Goal: Task Accomplishment & Management: Manage account settings

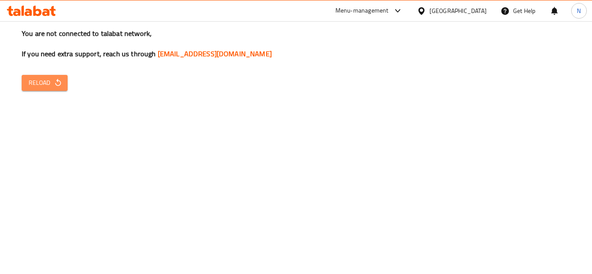
click at [54, 87] on icon "button" at bounding box center [58, 82] width 9 height 9
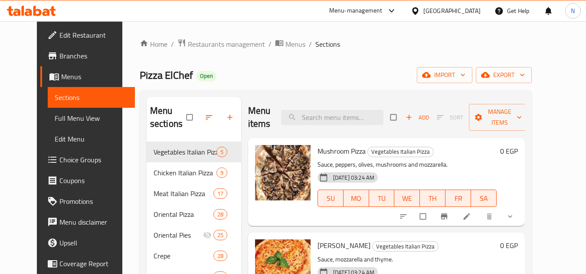
click at [473, 11] on div "Egypt" at bounding box center [451, 11] width 57 height 10
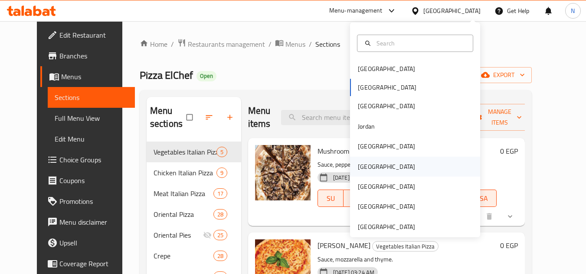
click at [362, 163] on div "[GEOGRAPHIC_DATA]" at bounding box center [386, 167] width 57 height 10
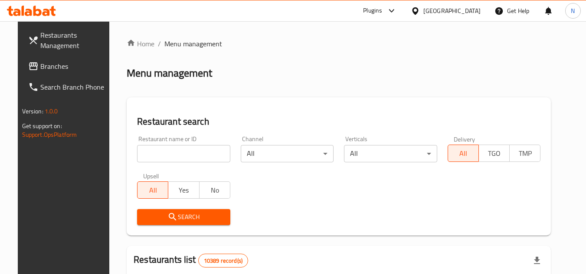
click at [174, 155] on input "search" at bounding box center [183, 153] width 93 height 17
paste input "658205"
type input "658205"
click button "Search" at bounding box center [183, 217] width 93 height 16
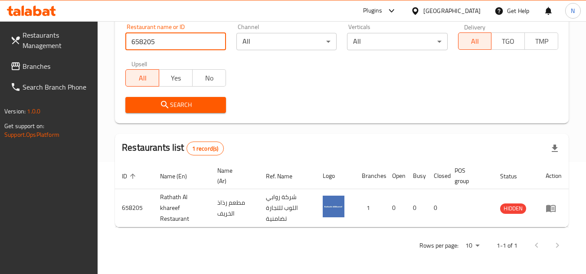
scroll to position [112, 0]
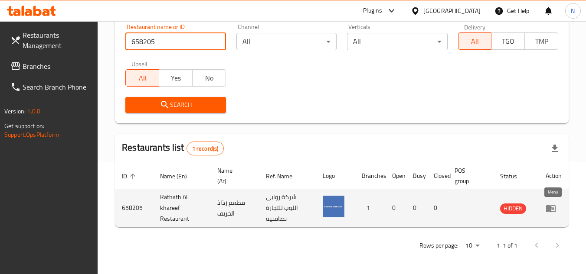
click at [549, 209] on icon "enhanced table" at bounding box center [551, 208] width 10 height 7
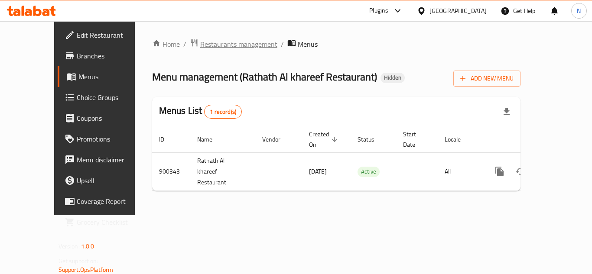
click at [200, 43] on span "Restaurants management" at bounding box center [238, 44] width 77 height 10
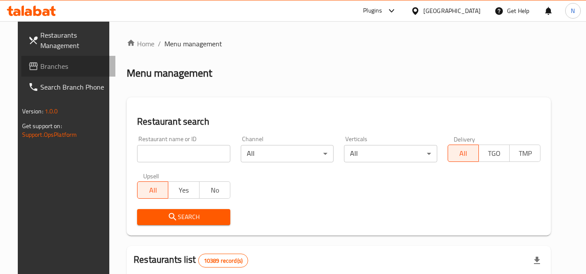
click at [52, 71] on span "Branches" at bounding box center [74, 66] width 68 height 10
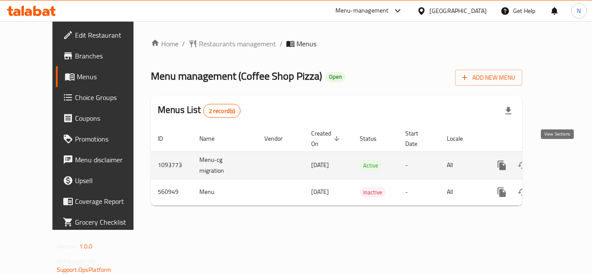
click at [559, 160] on icon "enhanced table" at bounding box center [564, 165] width 10 height 10
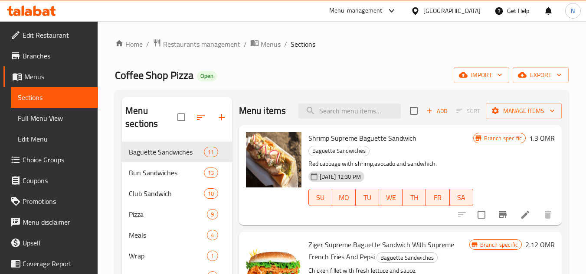
click at [65, 121] on span "Full Menu View" at bounding box center [54, 118] width 73 height 10
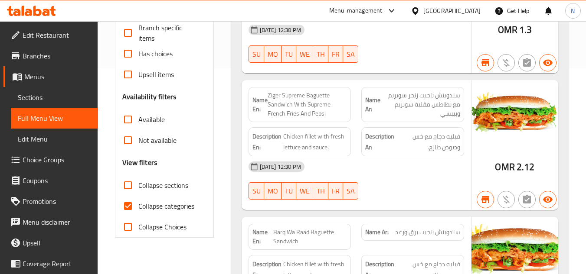
scroll to position [217, 0]
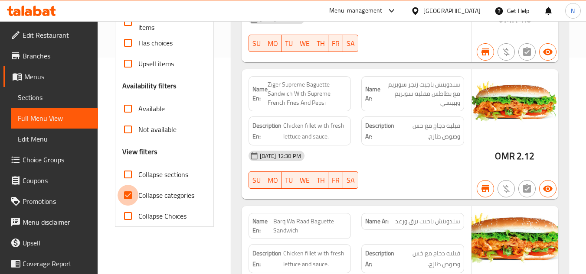
click at [128, 196] on input "Collapse categories" at bounding box center [127, 195] width 21 height 21
checkbox input "false"
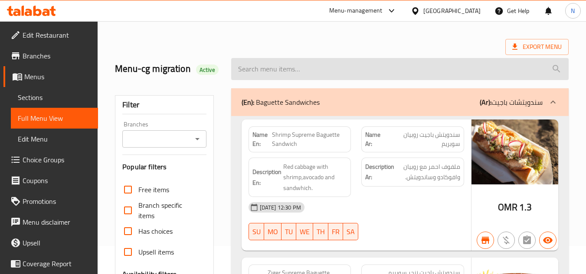
scroll to position [0, 0]
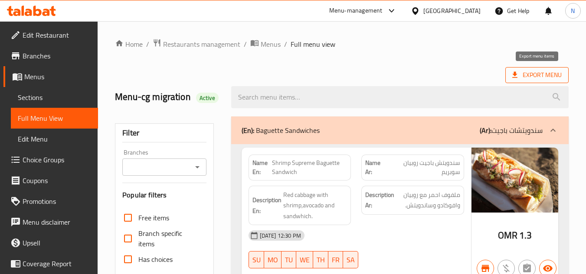
click at [520, 71] on span "Export Menu" at bounding box center [536, 75] width 49 height 11
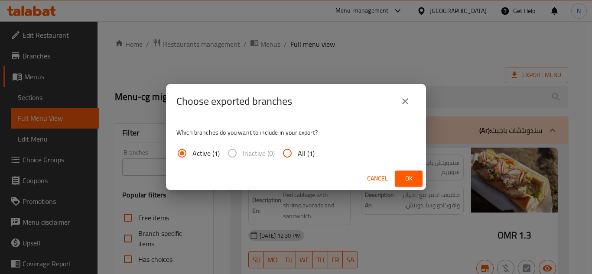
click at [292, 153] on input "All (1)" at bounding box center [287, 153] width 21 height 21
radio input "true"
click at [407, 176] on span "Ok" at bounding box center [409, 178] width 14 height 11
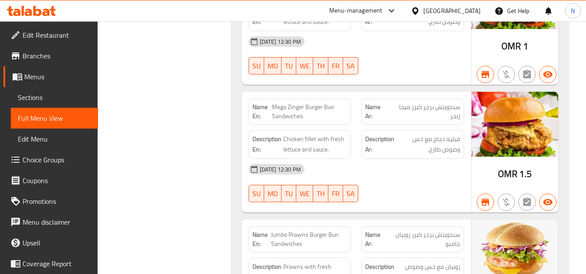
scroll to position [1926, 0]
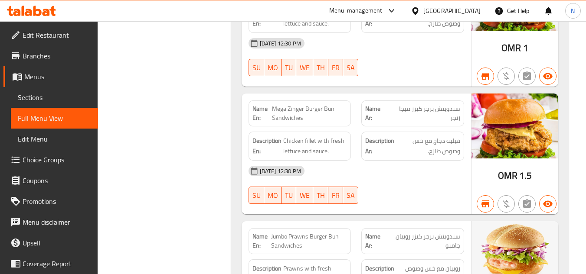
click at [50, 95] on span "Sections" at bounding box center [54, 97] width 73 height 10
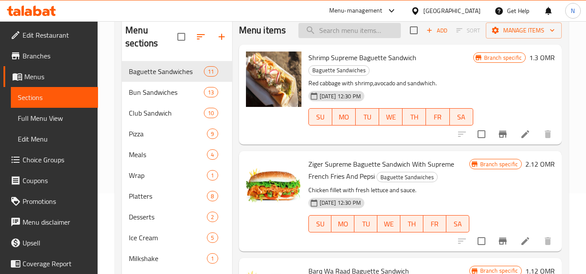
click at [340, 38] on input "search" at bounding box center [349, 30] width 102 height 15
click at [335, 36] on input "search" at bounding box center [349, 30] width 102 height 15
paste input "Fillet Burger"
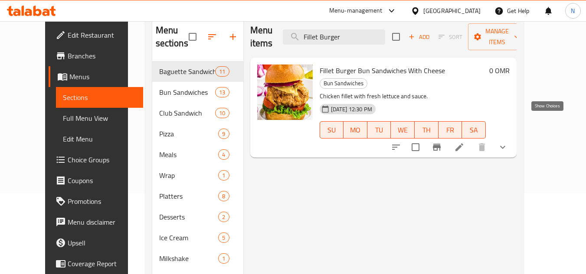
type input "Fillet Burger"
click at [508, 142] on icon "show more" at bounding box center [502, 147] width 10 height 10
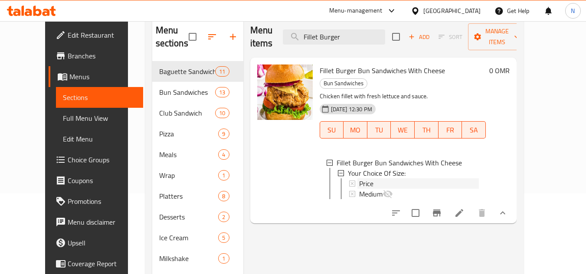
click at [359, 179] on span "Price" at bounding box center [366, 184] width 14 height 10
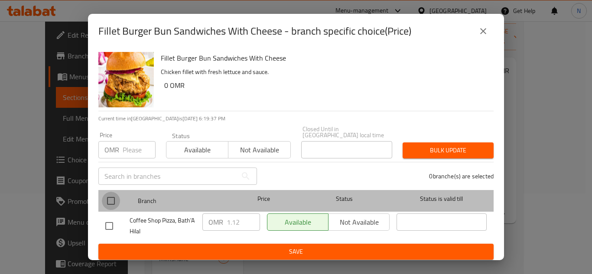
click at [114, 197] on input "checkbox" at bounding box center [111, 201] width 18 height 18
checkbox input "true"
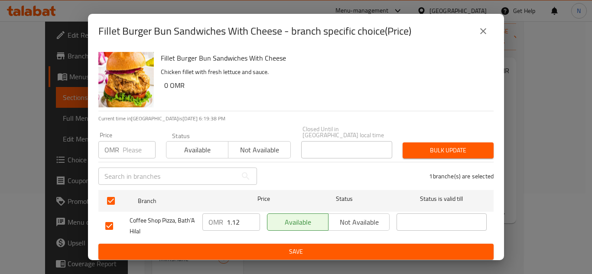
click at [234, 224] on input "1.12" at bounding box center [243, 222] width 33 height 17
paste input "300"
type input "1.300"
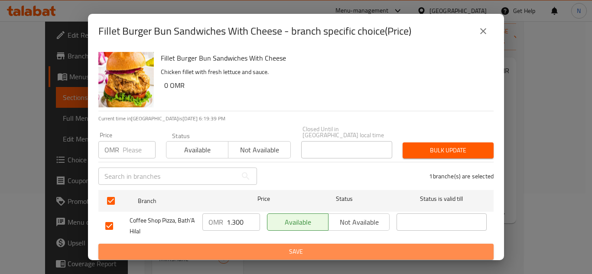
click at [241, 247] on span "Save" at bounding box center [295, 252] width 381 height 11
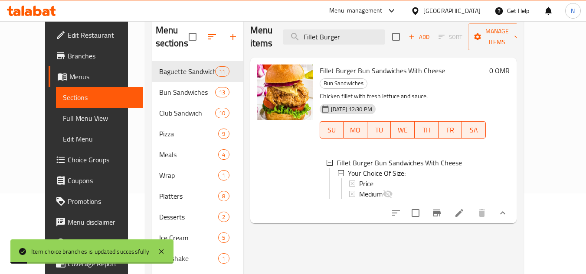
click at [417, 179] on div "Price" at bounding box center [419, 184] width 120 height 10
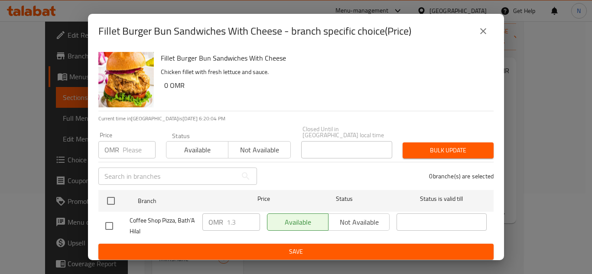
click at [486, 33] on icon "close" at bounding box center [483, 31] width 10 height 10
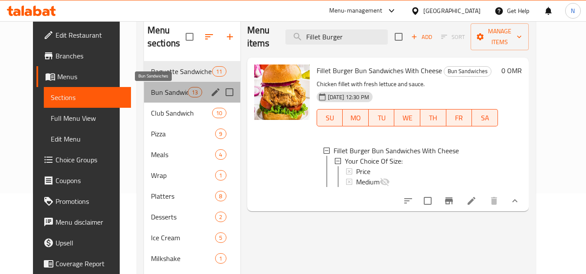
click at [151, 94] on span "Bun Sandwiches" at bounding box center [169, 92] width 37 height 10
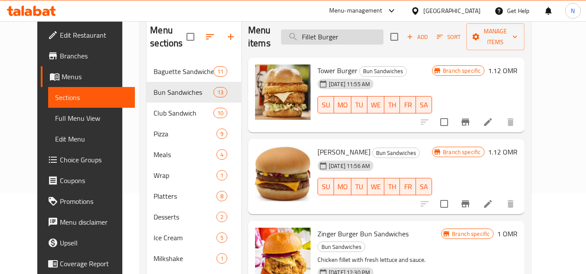
click at [336, 39] on input "Fillet Burger" at bounding box center [332, 36] width 102 height 15
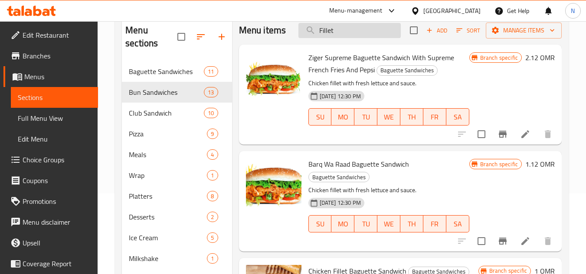
drag, startPoint x: 330, startPoint y: 42, endPoint x: 349, endPoint y: 42, distance: 19.1
click at [349, 38] on input "Fillet" at bounding box center [349, 30] width 102 height 15
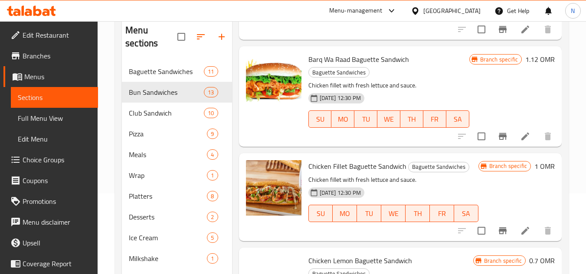
scroll to position [130, 0]
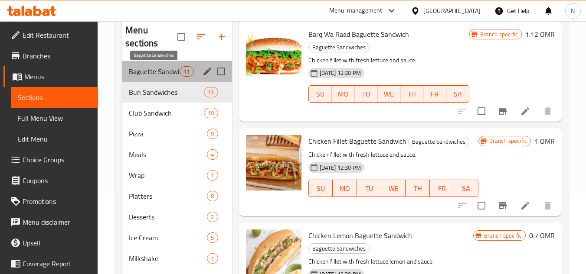
click at [165, 68] on span "Baguette Sandwiches" at bounding box center [154, 71] width 51 height 10
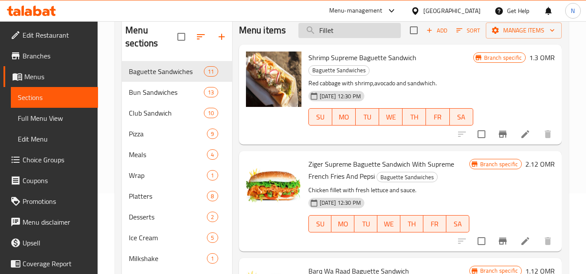
click at [327, 38] on input "Fillet" at bounding box center [349, 30] width 102 height 15
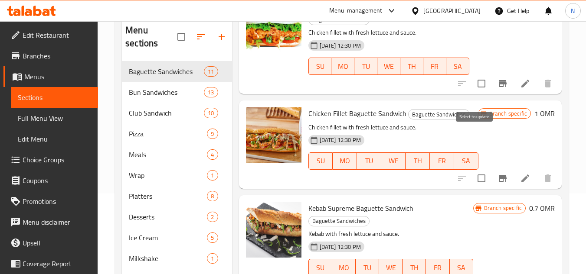
scroll to position [285, 0]
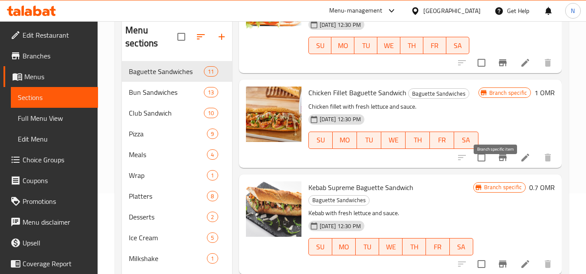
click at [497, 163] on icon "Branch-specific-item" at bounding box center [502, 158] width 10 height 10
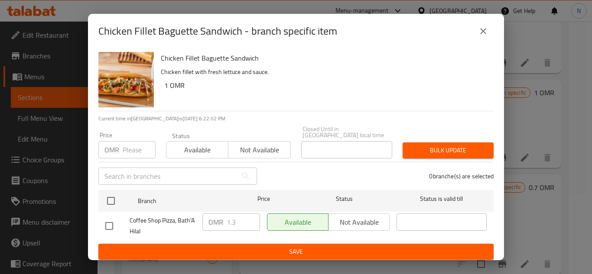
click at [483, 33] on icon "close" at bounding box center [483, 31] width 6 height 6
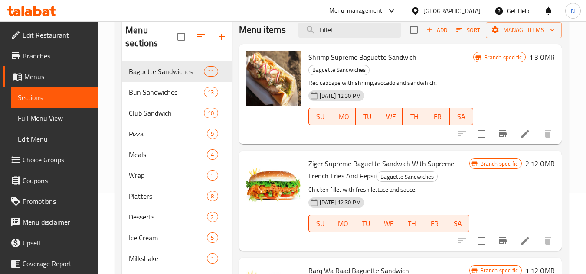
scroll to position [0, 0]
click at [348, 38] on input "Fillet" at bounding box center [349, 30] width 102 height 15
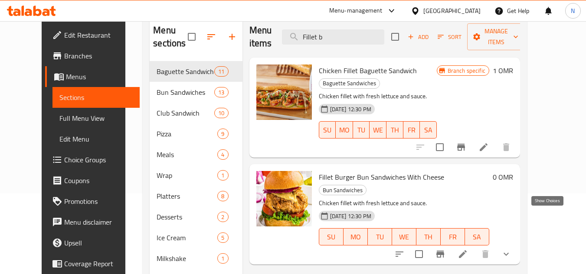
type input "Fillet b"
click at [508, 253] on icon "show more" at bounding box center [505, 254] width 5 height 3
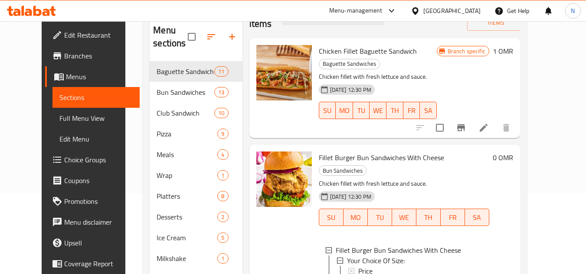
scroll to position [124, 0]
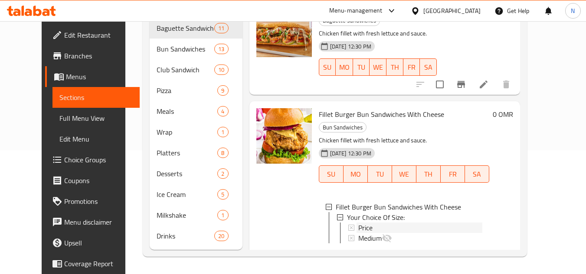
click at [365, 223] on div "Price" at bounding box center [420, 228] width 124 height 10
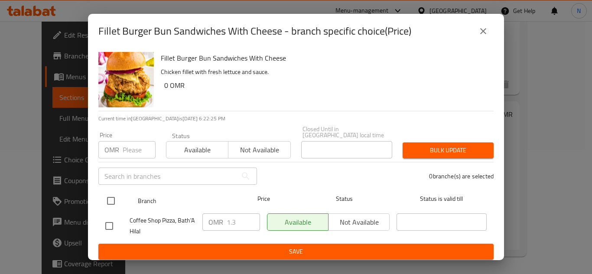
click at [109, 199] on input "checkbox" at bounding box center [111, 201] width 18 height 18
checkbox input "true"
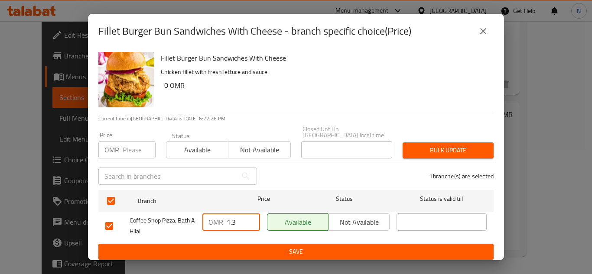
click at [234, 222] on input "1.3" at bounding box center [243, 222] width 33 height 17
drag, startPoint x: 231, startPoint y: 223, endPoint x: 240, endPoint y: 222, distance: 8.7
click at [240, 222] on input "1.3" at bounding box center [243, 222] width 33 height 17
type input "1.13"
click at [257, 247] on span "Save" at bounding box center [295, 252] width 381 height 11
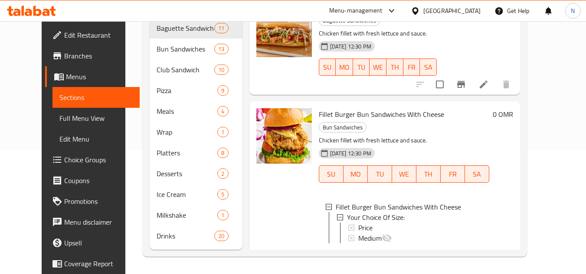
click at [343, 108] on span "Fillet Burger Bun Sandwiches With Cheese" at bounding box center [381, 114] width 125 height 13
copy h6 "Fillet Burger Bun Sandwiches With Cheese"
click at [387, 223] on div "Price" at bounding box center [420, 228] width 124 height 10
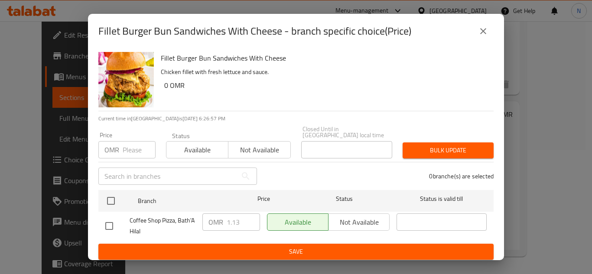
click at [109, 222] on input "checkbox" at bounding box center [109, 226] width 18 height 18
checkbox input "true"
drag, startPoint x: 234, startPoint y: 222, endPoint x: 243, endPoint y: 221, distance: 9.1
click at [243, 221] on input "1.13" at bounding box center [243, 222] width 33 height 17
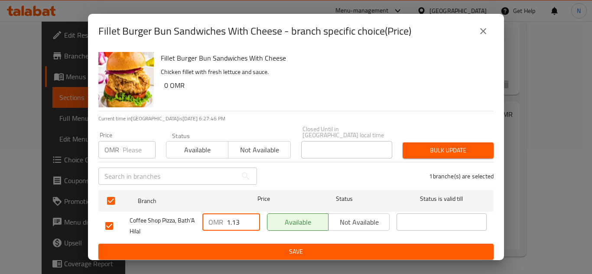
click at [233, 218] on input "1.13" at bounding box center [243, 222] width 33 height 17
click at [234, 219] on input "1.13" at bounding box center [243, 222] width 33 height 17
click at [241, 219] on input "1.13" at bounding box center [243, 222] width 33 height 17
click at [233, 222] on input "1.13" at bounding box center [243, 222] width 33 height 17
type input "1.3"
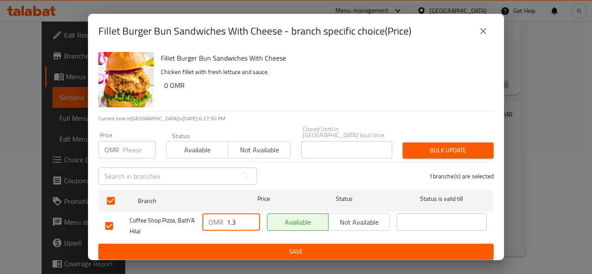
click at [230, 253] on button "Save" at bounding box center [295, 252] width 395 height 16
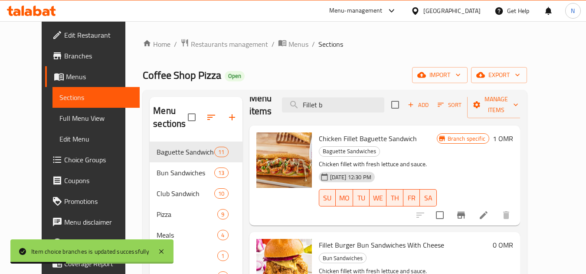
scroll to position [20, 0]
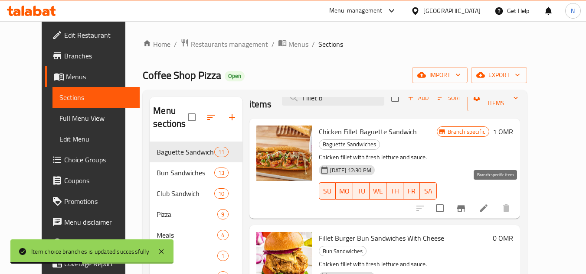
click at [465, 205] on icon "Branch-specific-item" at bounding box center [461, 208] width 8 height 7
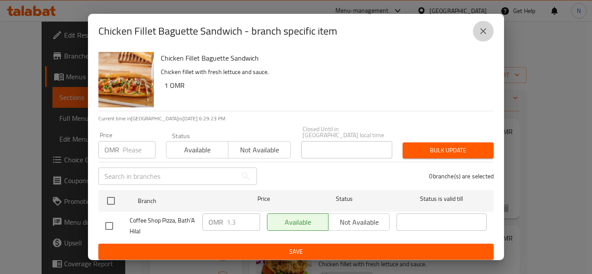
click at [480, 32] on icon "close" at bounding box center [483, 31] width 10 height 10
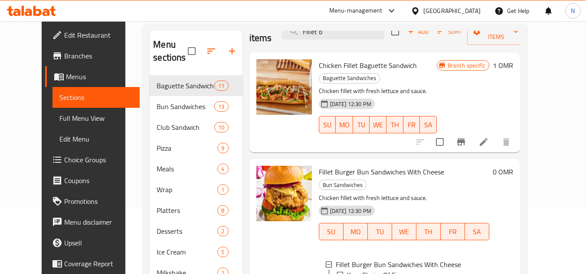
scroll to position [87, 0]
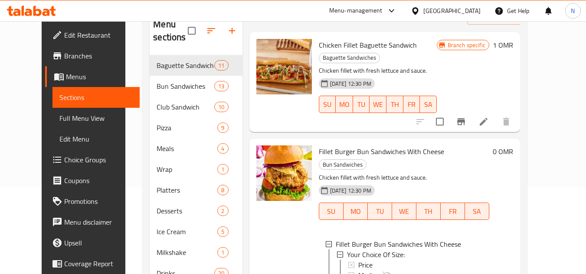
click at [369, 260] on div "Price" at bounding box center [420, 265] width 124 height 10
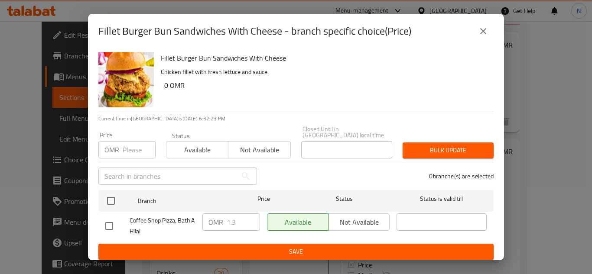
click at [480, 34] on icon "close" at bounding box center [483, 31] width 10 height 10
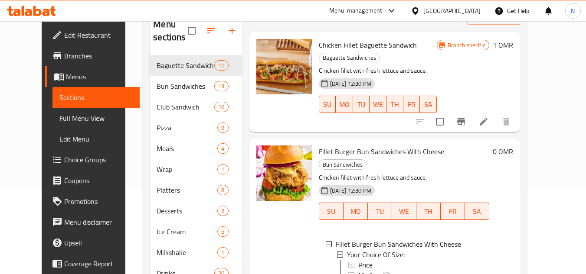
click at [386, 260] on div "Price" at bounding box center [420, 265] width 124 height 10
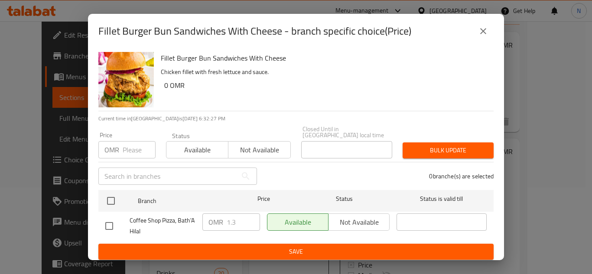
click at [483, 35] on icon "close" at bounding box center [483, 31] width 10 height 10
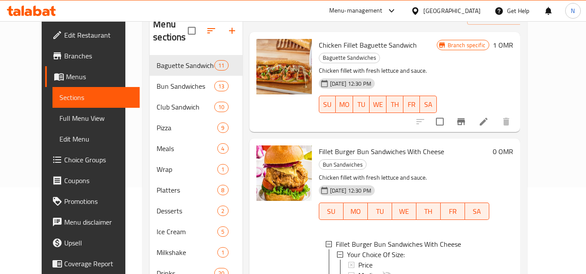
click at [59, 115] on span "Full Menu View" at bounding box center [95, 118] width 73 height 10
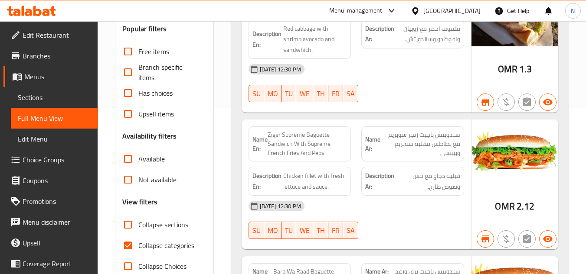
scroll to position [217, 0]
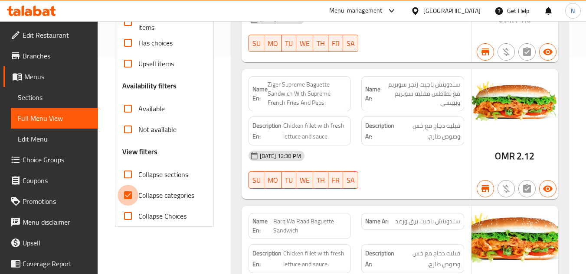
click at [125, 197] on input "Collapse categories" at bounding box center [127, 195] width 21 height 21
checkbox input "false"
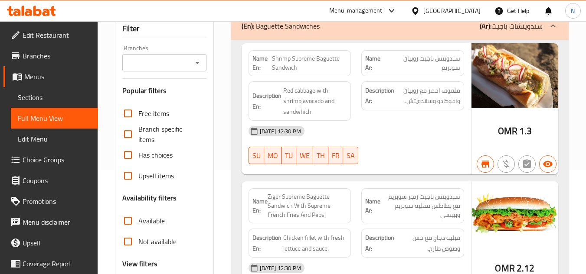
scroll to position [43, 0]
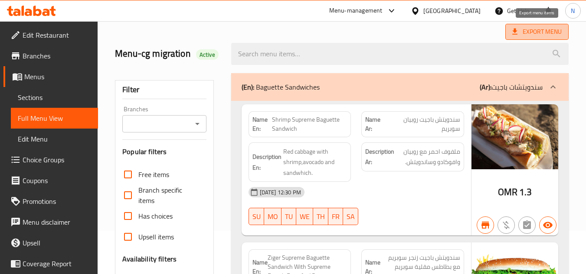
click at [551, 33] on span "Export Menu" at bounding box center [536, 31] width 49 height 11
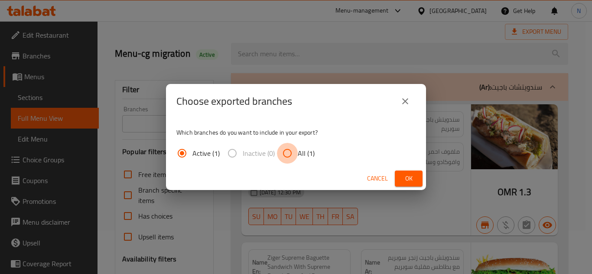
click at [285, 153] on input "All (1)" at bounding box center [287, 153] width 21 height 21
radio input "true"
click at [418, 183] on button "Ok" at bounding box center [409, 179] width 28 height 16
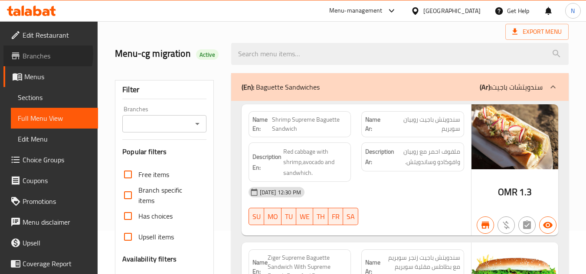
click at [39, 54] on span "Branches" at bounding box center [57, 56] width 68 height 10
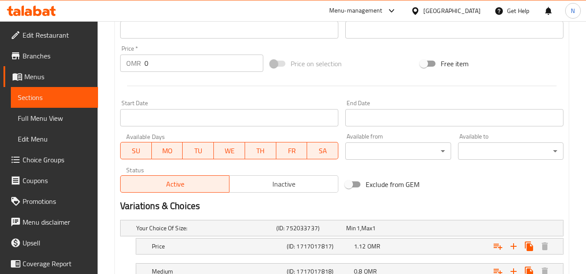
scroll to position [347, 0]
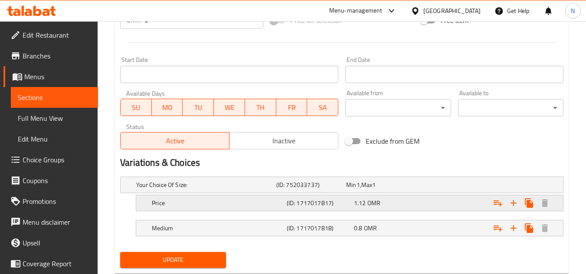
click at [336, 205] on h5 "(ID: 1717017817)" at bounding box center [319, 203] width 64 height 9
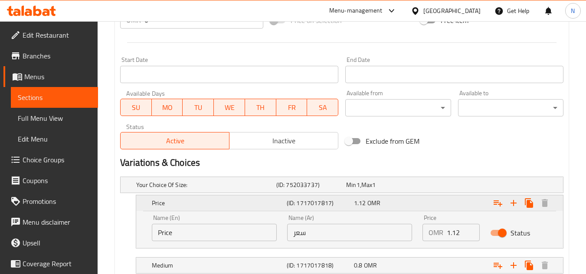
click at [299, 202] on h5 "(ID: 1717017817)" at bounding box center [319, 203] width 64 height 9
